Goal: Transaction & Acquisition: Book appointment/travel/reservation

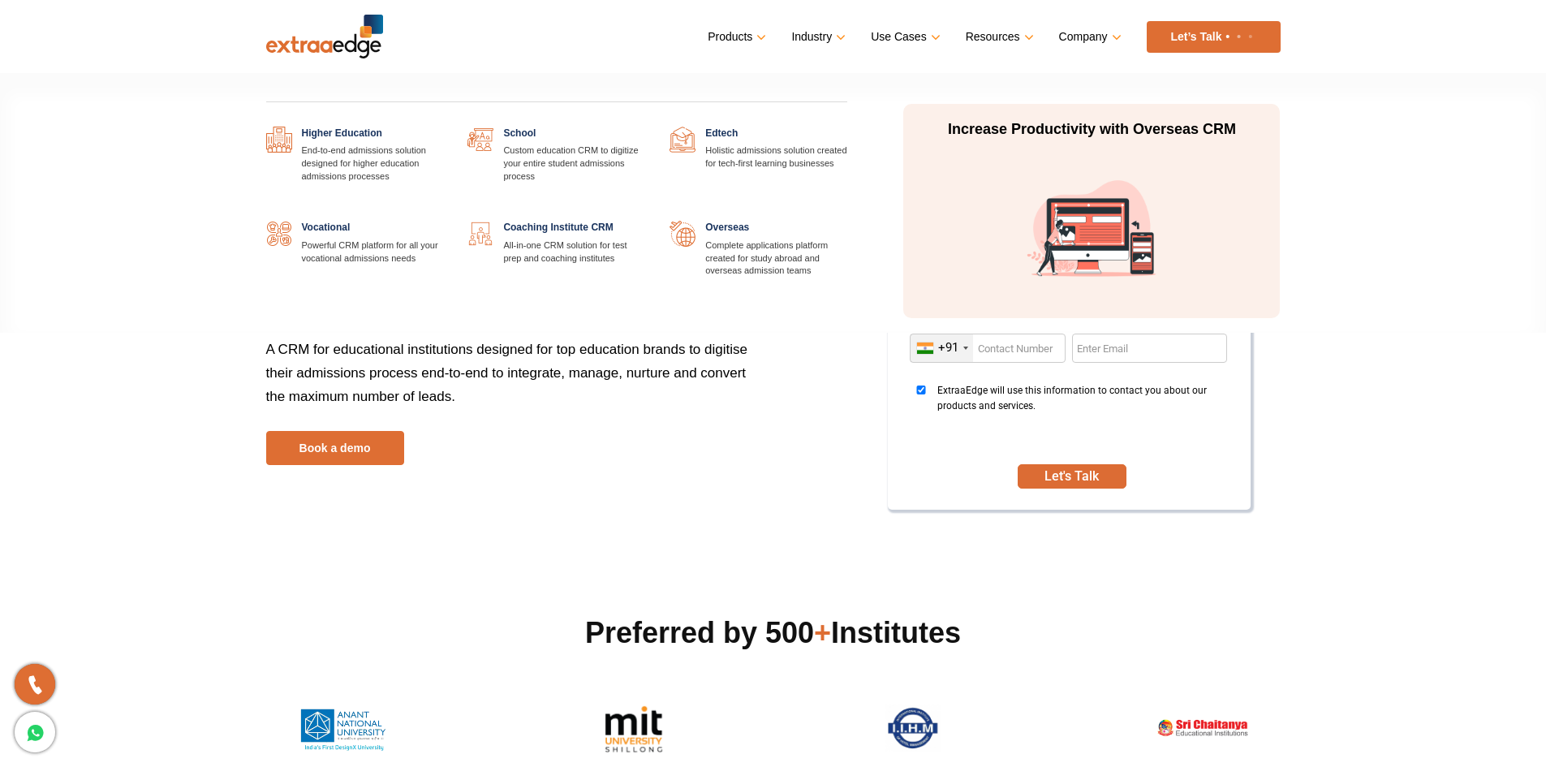
click at [645, 221] on link at bounding box center [645, 221] width 0 height 0
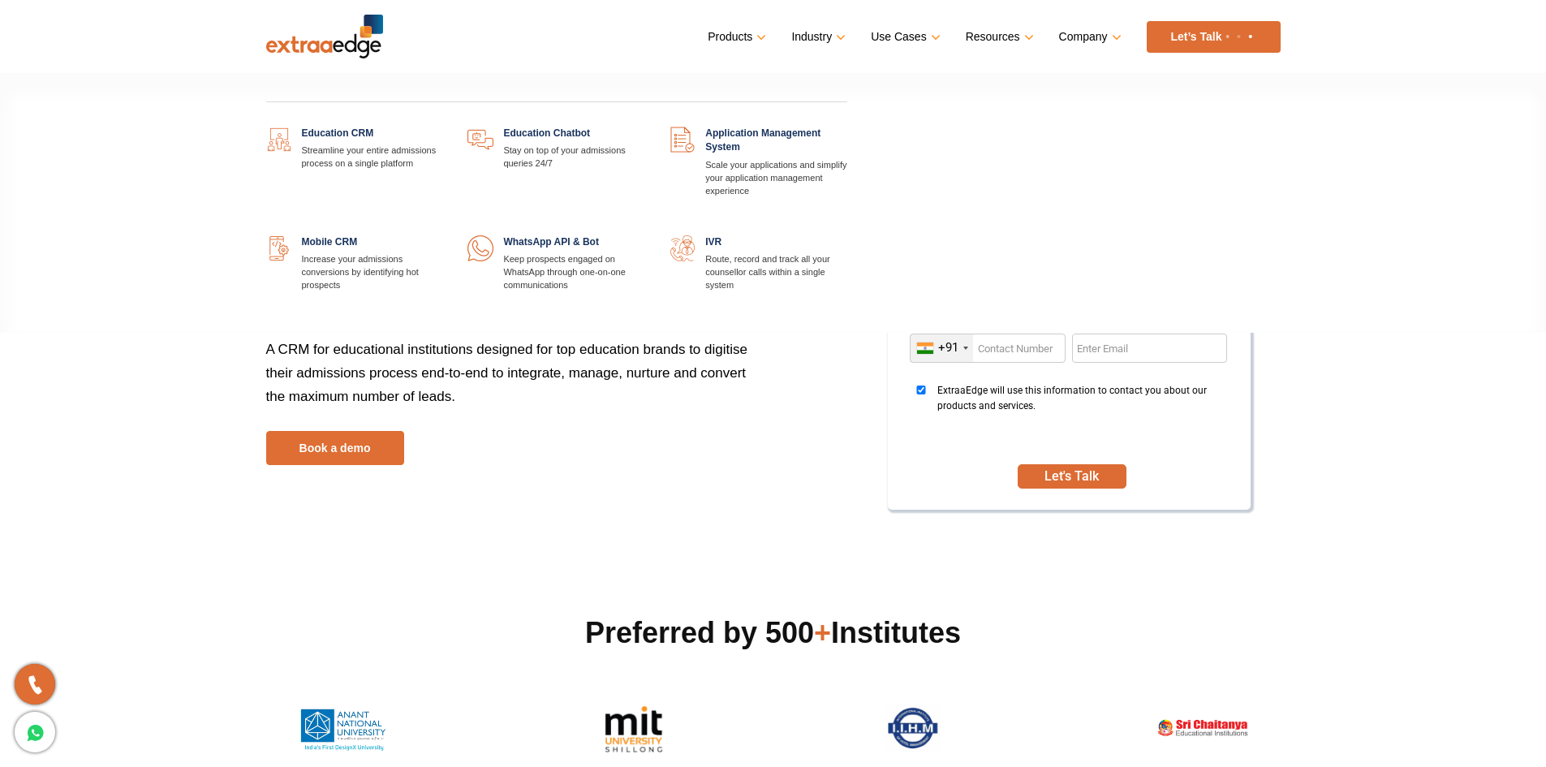
click at [443, 127] on link at bounding box center [443, 127] width 0 height 0
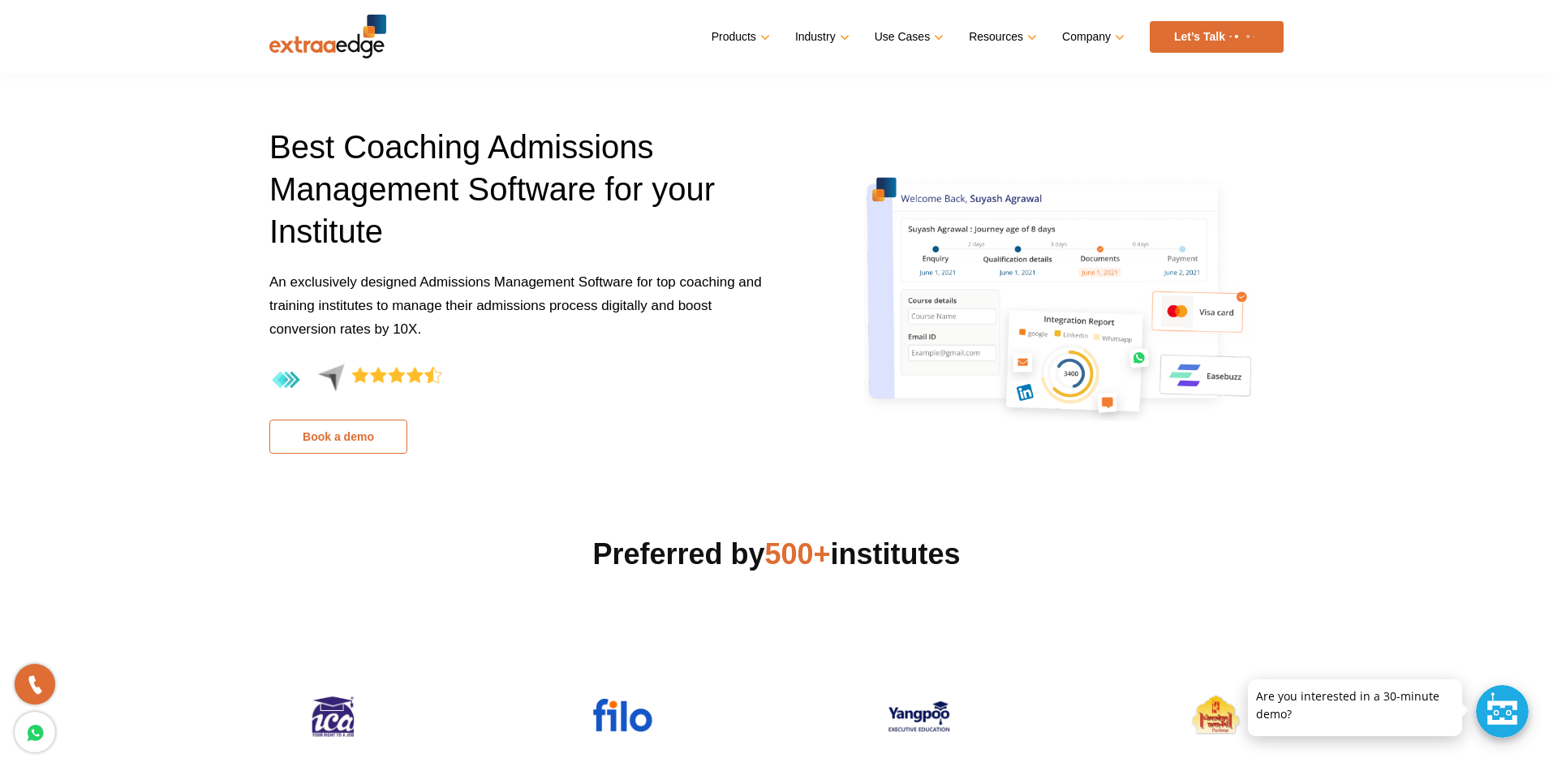
click at [356, 444] on link "Book a demo" at bounding box center [338, 437] width 138 height 34
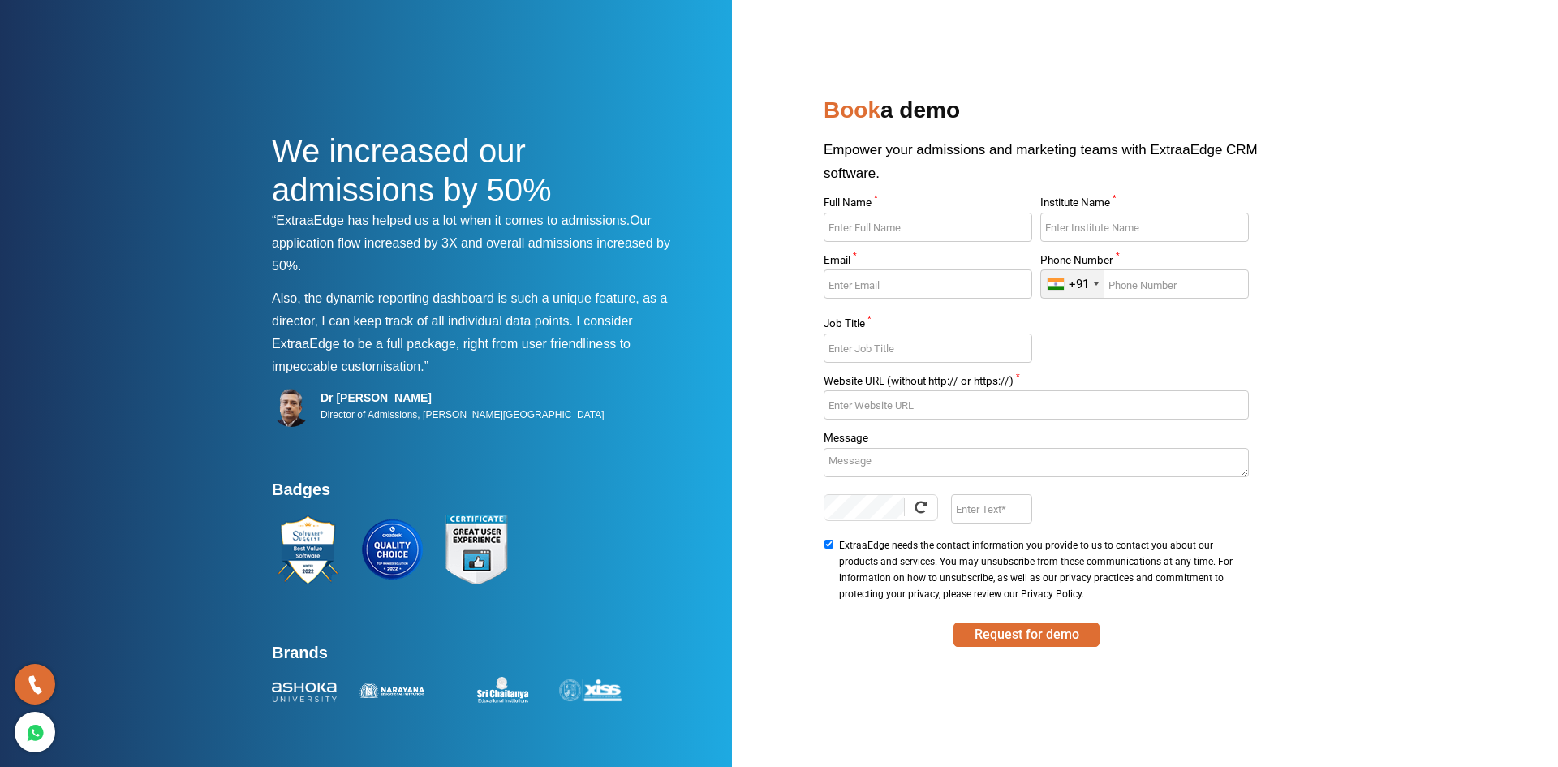
click at [973, 231] on input "Full Name *" at bounding box center [928, 227] width 208 height 29
type input "Prajwal Channagiri"
type input "Atoj Hirameki India Pvt Ltd"
type input "prajwal@hirameki.co.in"
type input "9970547517"
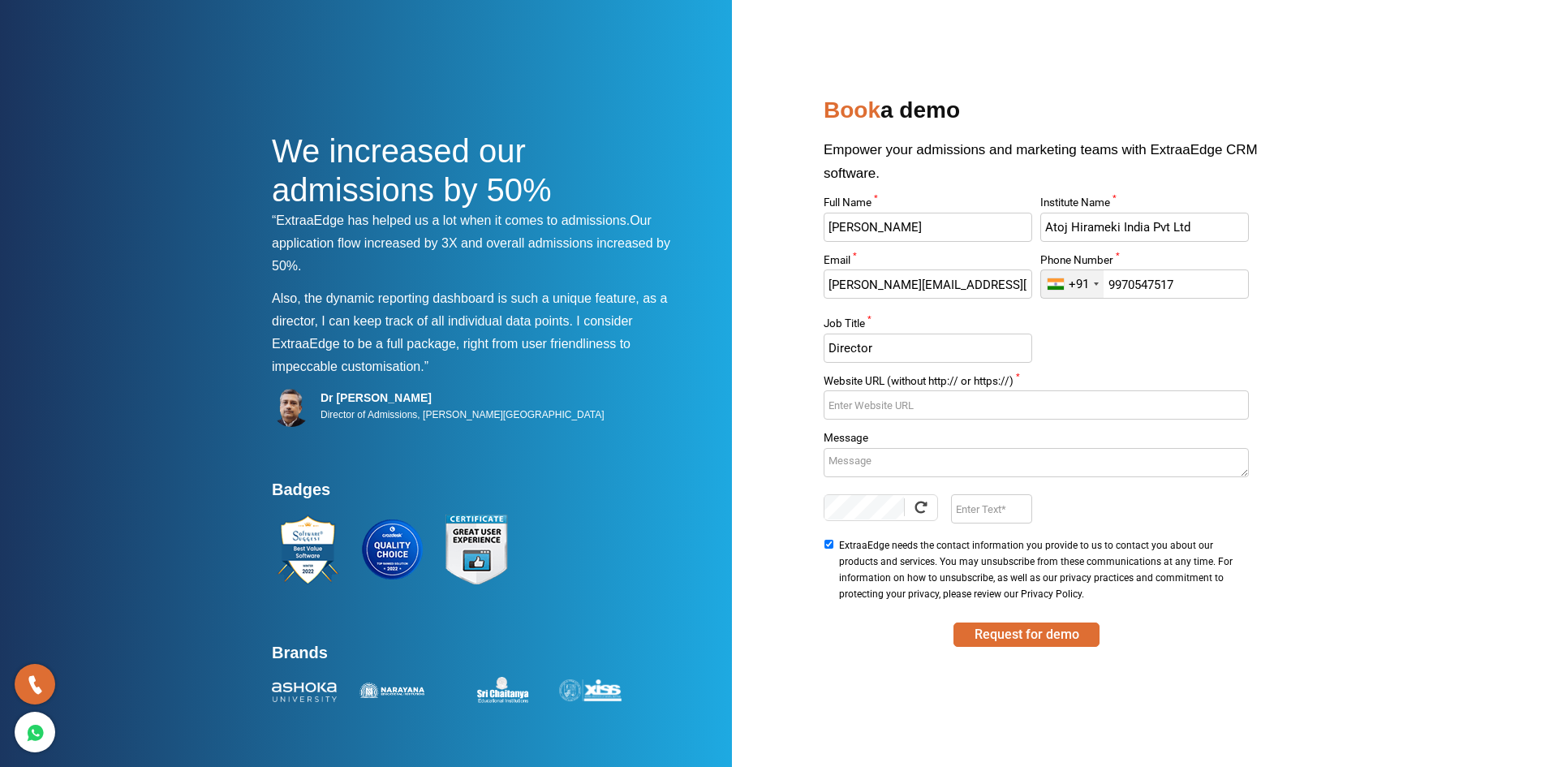
type input "Director"
drag, startPoint x: 952, startPoint y: 399, endPoint x: 725, endPoint y: 407, distance: 227.4
click at [725, 407] on div "We increased our admissions by 50% “ExtraaEdge has helped us a lot when it come…" at bounding box center [779, 400] width 1015 height 618
paste input "https://atojhirameki.com/"
type input "https://atojhirameki.com/"
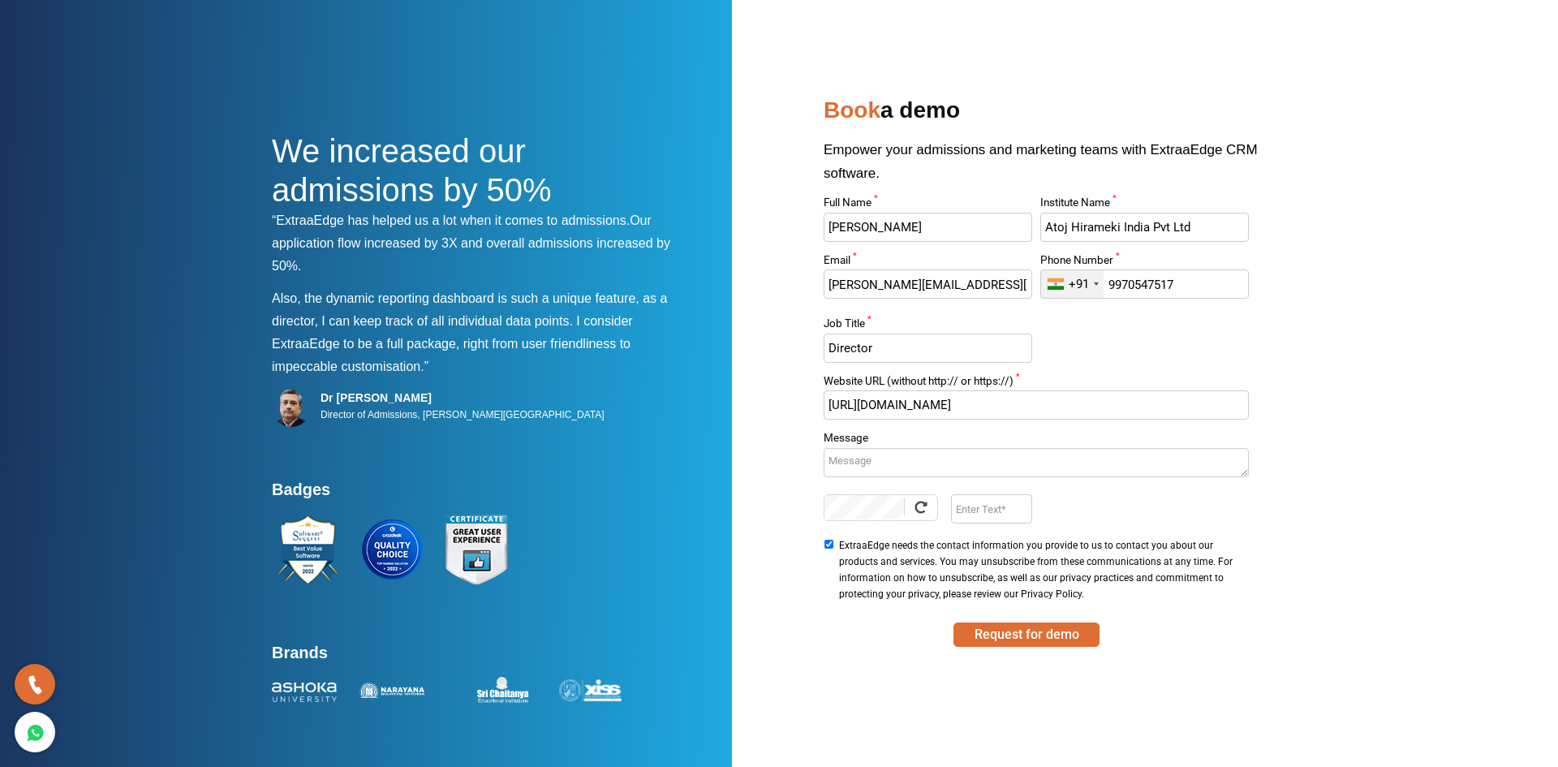
click at [860, 449] on textarea "Message" at bounding box center [1036, 462] width 424 height 29
type textarea "Would like to know more about admission process and tests management if any"
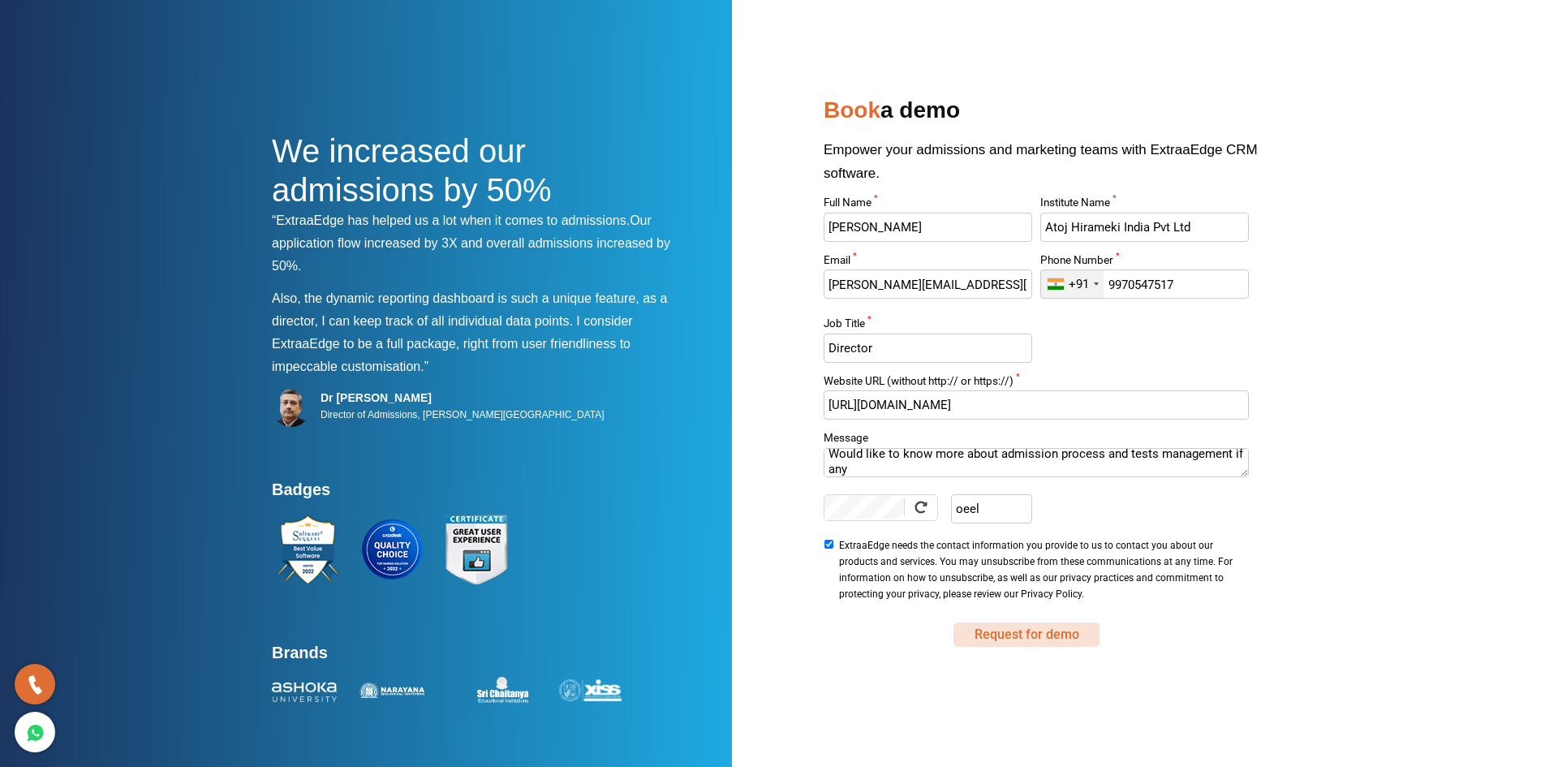
type input "oeel"
click at [1022, 635] on button "Request for demo" at bounding box center [1027, 635] width 146 height 24
type input "www.atojhirameki.com"
click at [924, 508] on div at bounding box center [921, 507] width 16 height 16
drag, startPoint x: 987, startPoint y: 511, endPoint x: 957, endPoint y: 511, distance: 30.0
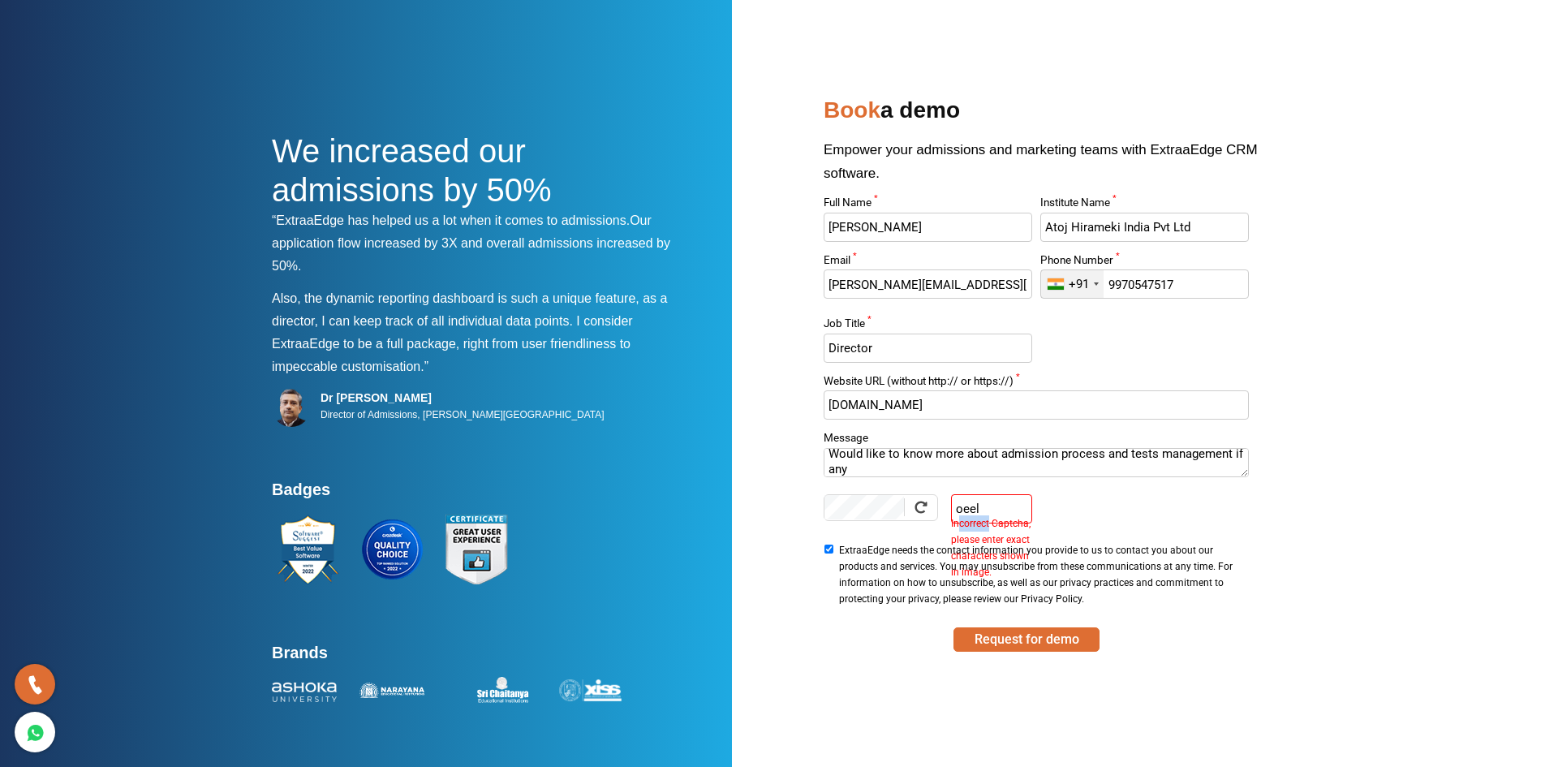
click at [957, 512] on label "Incorrect Captcha, please enter exact characters shown in image." at bounding box center [991, 514] width 80 height 5
drag, startPoint x: 982, startPoint y: 502, endPoint x: 932, endPoint y: 503, distance: 50.3
click at [932, 503] on div "oeel Incorrect Captcha, please enter exact characters shown in image." at bounding box center [928, 511] width 208 height 34
type input "JwUb"
click at [1024, 631] on button "Request for demo" at bounding box center [1027, 635] width 146 height 24
